Goal: Task Accomplishment & Management: Manage account settings

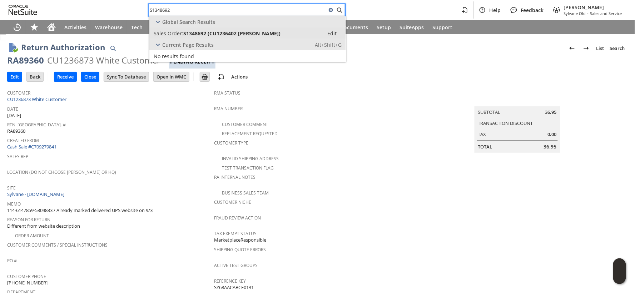
type input "S1348692"
click at [249, 36] on span "S1348692 (CU1236402 Krissa Sherman)" at bounding box center [231, 33] width 97 height 7
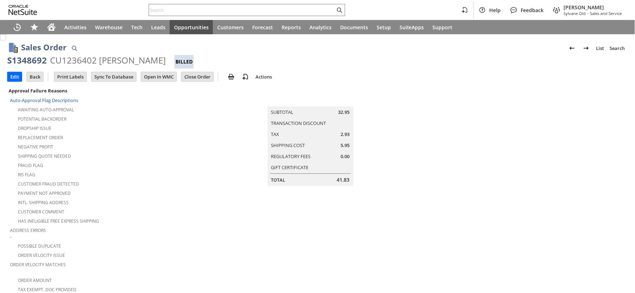
scroll to position [159, 0]
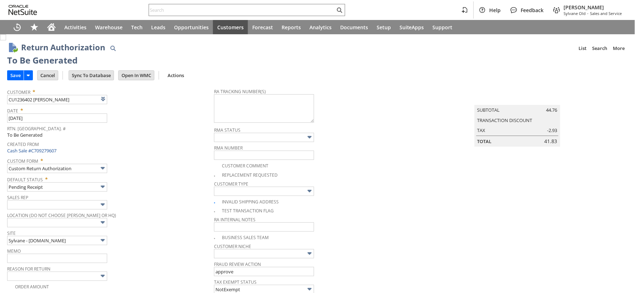
type input "Add"
type input "Copy Previous"
click at [16, 73] on input "Save" at bounding box center [16, 75] width 16 height 9
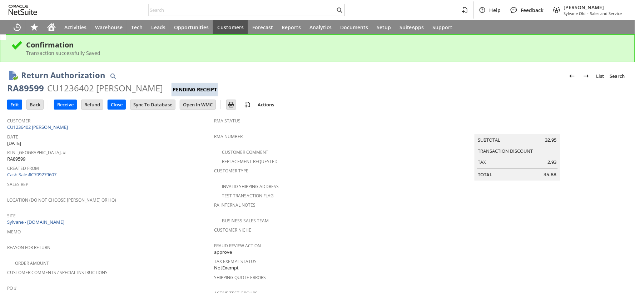
click at [35, 86] on div "RA89599" at bounding box center [25, 88] width 37 height 11
copy div "RA89599"
click at [203, 11] on input "text" at bounding box center [242, 10] width 186 height 9
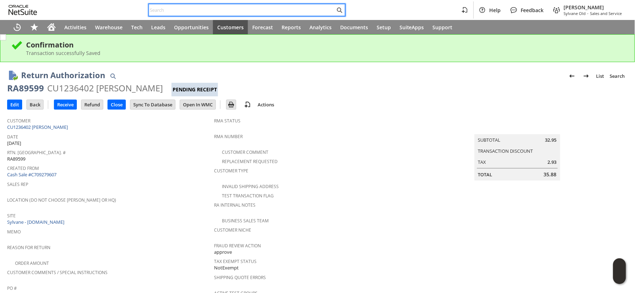
paste input "S1351287"
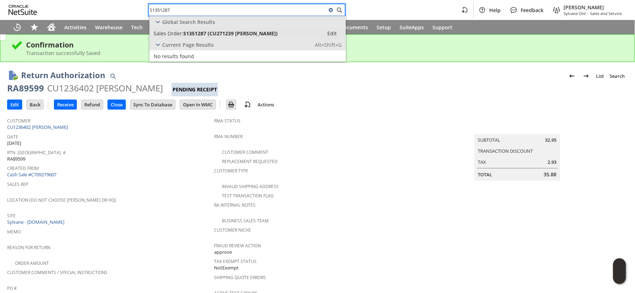
type input "S1351287"
click at [201, 30] on span "S1351287 (CU271239 Joandrew D Cousins)" at bounding box center [230, 33] width 94 height 7
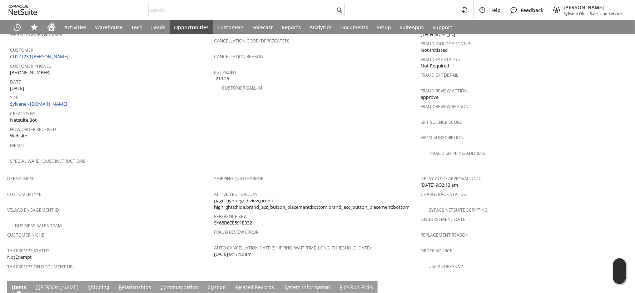
scroll to position [434, 0]
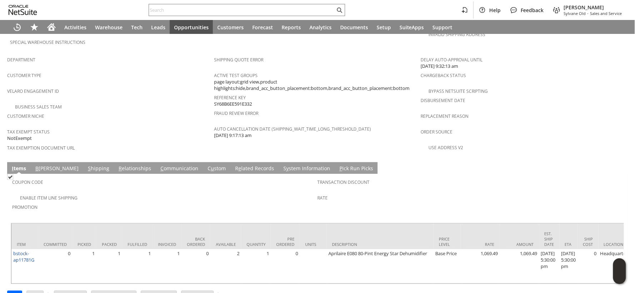
click at [233, 165] on link "R e lated Records" at bounding box center [254, 169] width 43 height 8
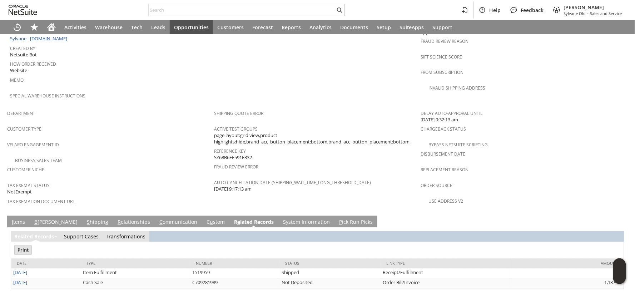
scroll to position [0, 0]
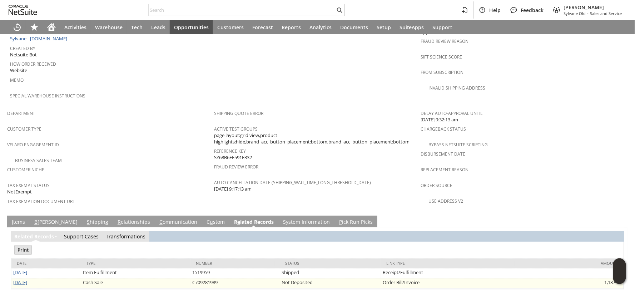
click at [24, 280] on link "9/2/2025" at bounding box center [20, 283] width 14 height 6
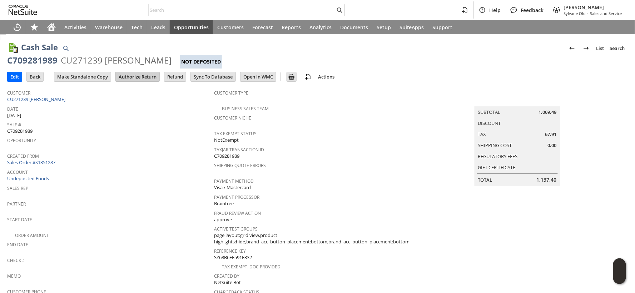
click at [148, 81] on input "Authorize Return" at bounding box center [138, 76] width 44 height 9
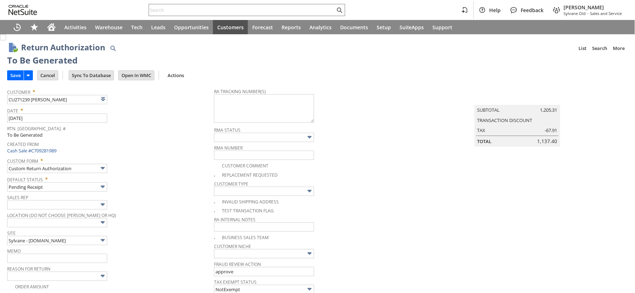
type input "Add"
type input "Copy Previous"
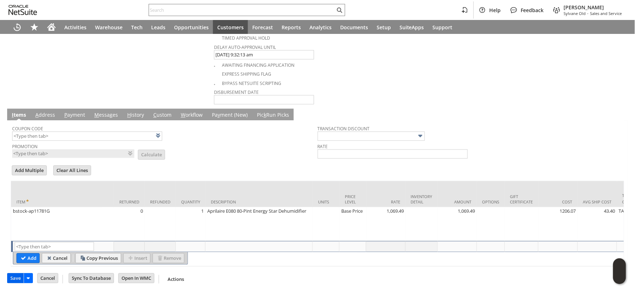
click at [16, 279] on input "Save" at bounding box center [16, 278] width 16 height 9
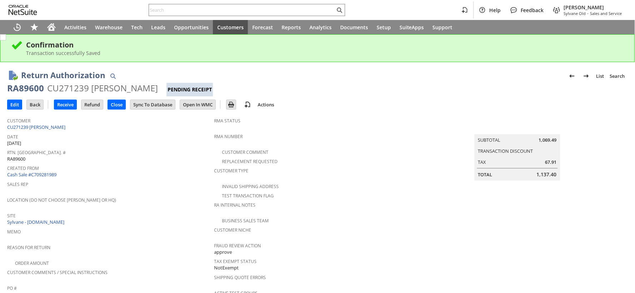
click at [40, 87] on div "RA89600" at bounding box center [25, 88] width 37 height 11
click at [166, 9] on input "text" at bounding box center [242, 10] width 186 height 9
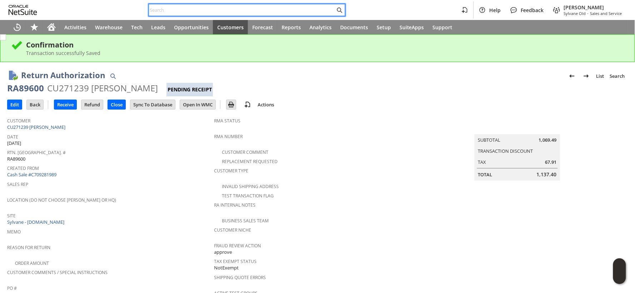
paste input "111-9135294-7254628"
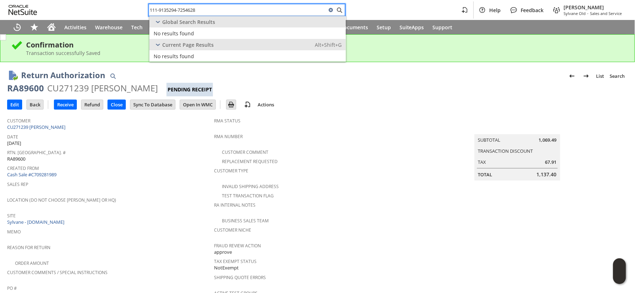
click at [188, 11] on input "111-9135294-7254628" at bounding box center [238, 10] width 178 height 9
paste input "CU1231689"
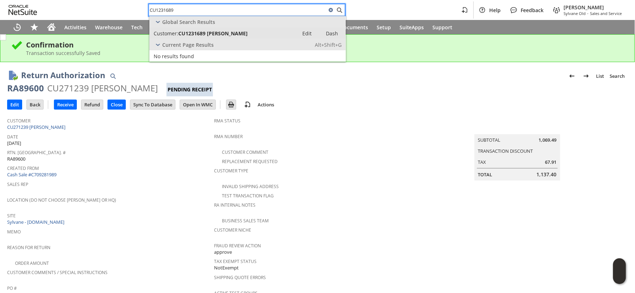
type input "CU1231689"
click at [194, 34] on span "CU1231689 [PERSON_NAME]" at bounding box center [212, 33] width 69 height 7
